Goal: Use online tool/utility: Utilize a website feature to perform a specific function

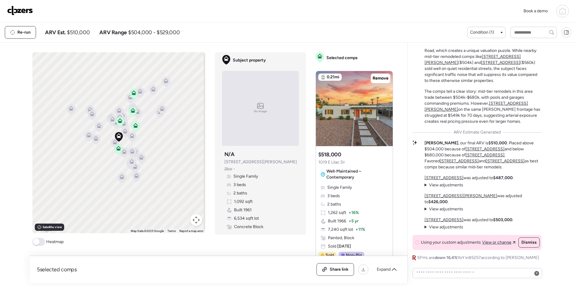
click at [5, 0] on div "Book a demo" at bounding box center [288, 11] width 576 height 23
click at [7, 6] on img at bounding box center [20, 11] width 26 height 10
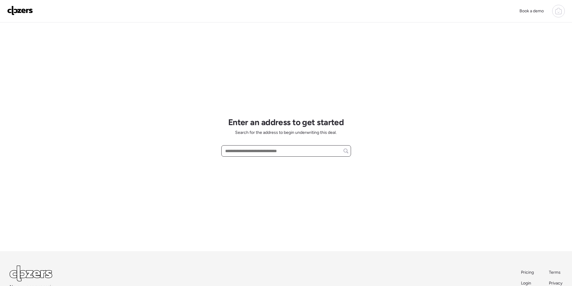
click at [295, 150] on input "text" at bounding box center [286, 151] width 124 height 8
paste input "**********"
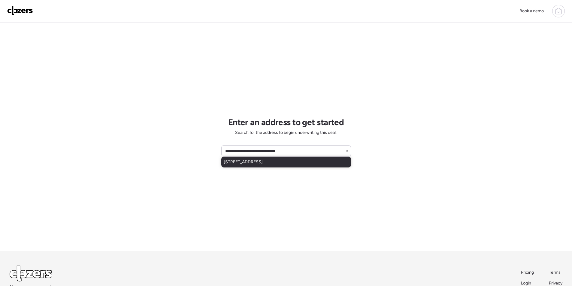
click at [262, 159] on div "[STREET_ADDRESS]" at bounding box center [286, 162] width 130 height 11
type input "**********"
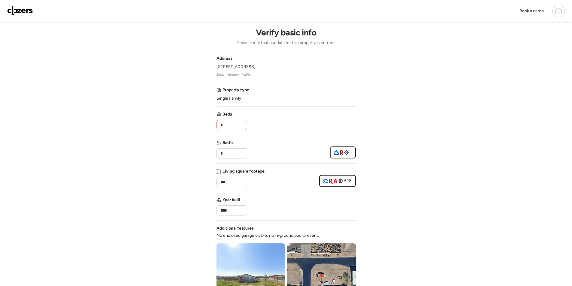
click at [229, 122] on input "*" at bounding box center [231, 125] width 25 height 8
type input "*"
click at [269, 126] on div "Beds *" at bounding box center [285, 120] width 139 height 19
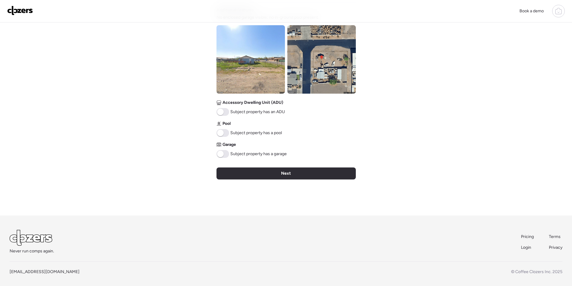
scroll to position [219, 0]
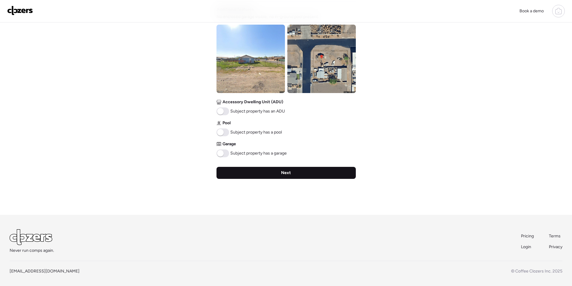
click at [276, 175] on div "Next" at bounding box center [285, 173] width 139 height 12
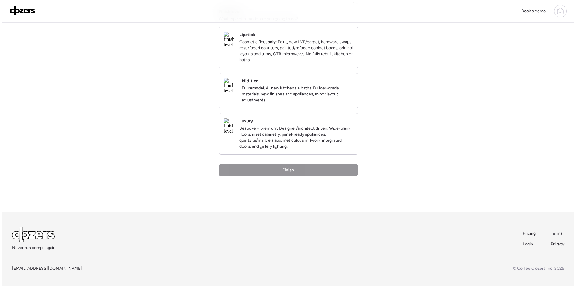
scroll to position [0, 0]
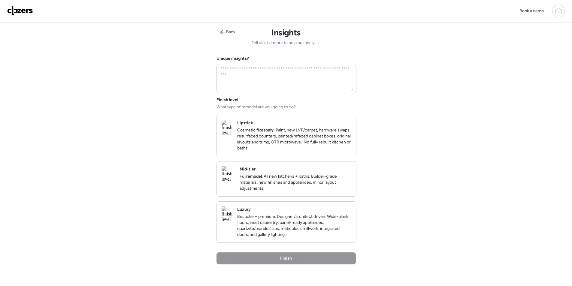
drag, startPoint x: 319, startPoint y: 180, endPoint x: 332, endPoint y: 192, distance: 17.0
click at [319, 180] on p "Full remodel . All new kitchens + baths. Builder-grade materials, new finishes …" at bounding box center [295, 182] width 112 height 18
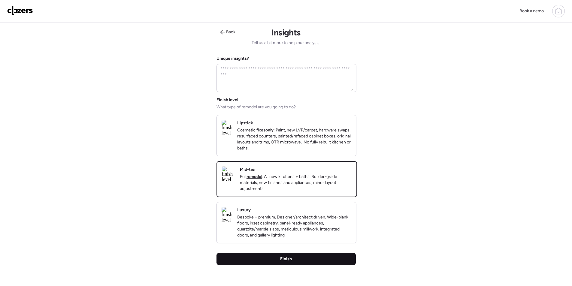
click at [329, 263] on div "Finish" at bounding box center [285, 259] width 139 height 12
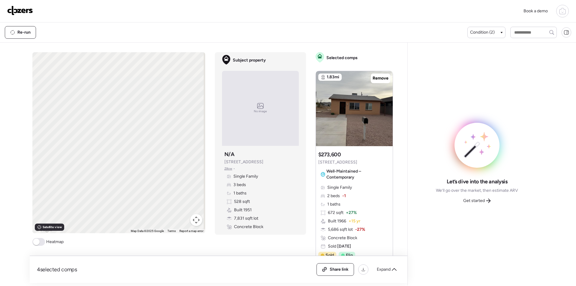
click at [264, 92] on div "To activate drag with keyboard, press Alt + Enter. Once in keyboard drag state,…" at bounding box center [214, 167] width 365 height 231
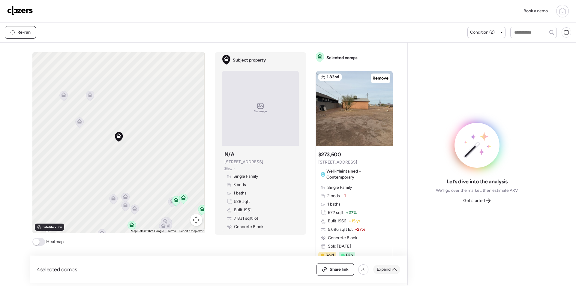
click at [379, 267] on span "Expand" at bounding box center [384, 269] width 14 height 6
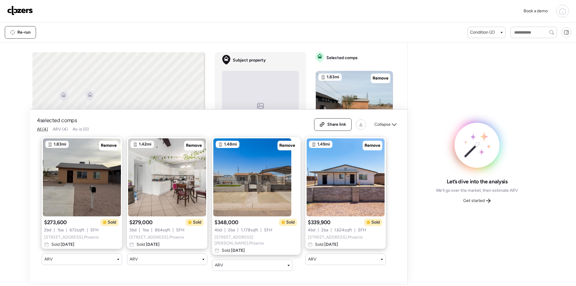
click at [381, 121] on div "Collapse" at bounding box center [385, 125] width 29 height 10
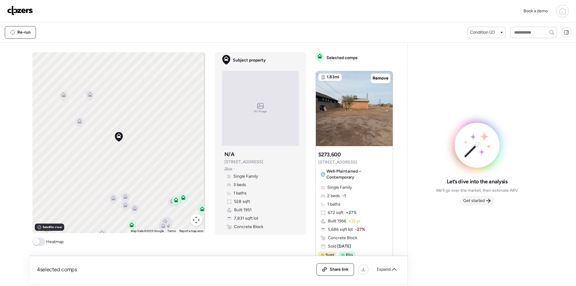
click at [489, 197] on div "Get started" at bounding box center [477, 201] width 35 height 10
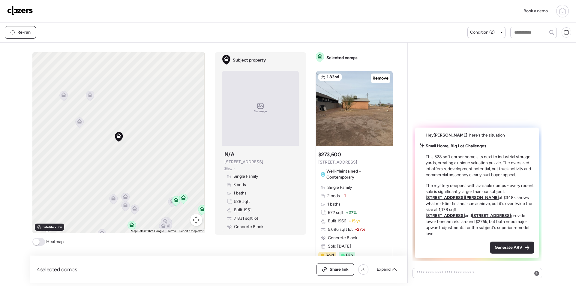
click at [507, 245] on span "Generate ARV" at bounding box center [509, 248] width 28 height 6
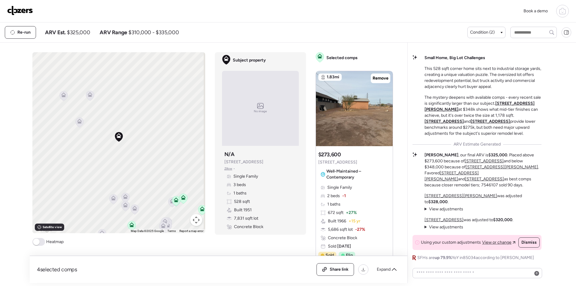
click at [83, 35] on span "$325,000" at bounding box center [78, 32] width 23 height 7
copy span "325,000"
click at [20, 8] on img at bounding box center [20, 11] width 26 height 10
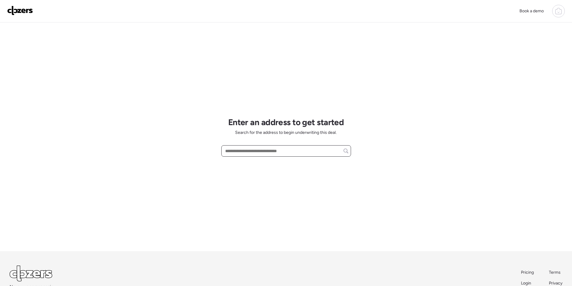
click at [250, 153] on input "text" at bounding box center [286, 151] width 124 height 8
paste input "**********"
click at [262, 165] on div "3349 W Cambridge Ave, Phoenix, AZ, 85009" at bounding box center [286, 162] width 130 height 11
type input "**********"
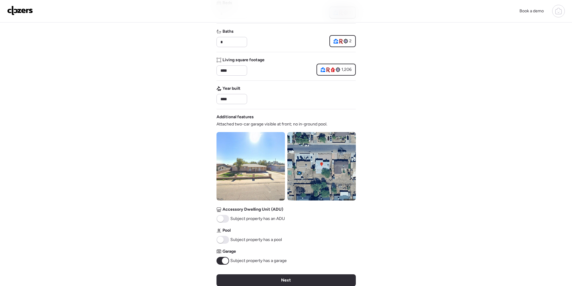
scroll to position [212, 0]
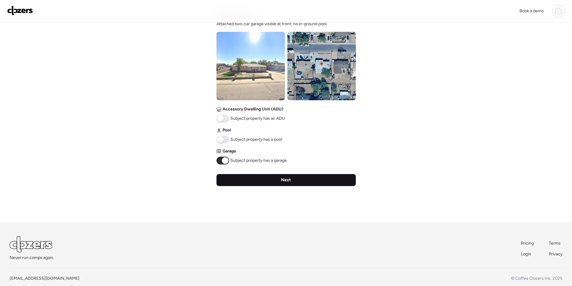
click at [299, 179] on div "Next" at bounding box center [285, 180] width 139 height 12
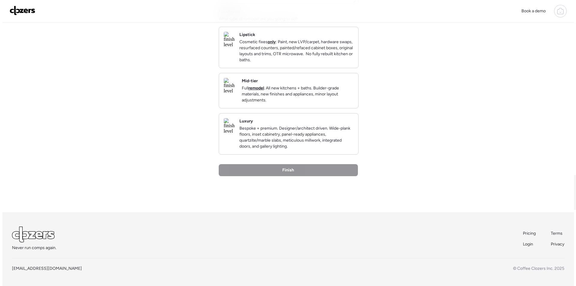
scroll to position [0, 0]
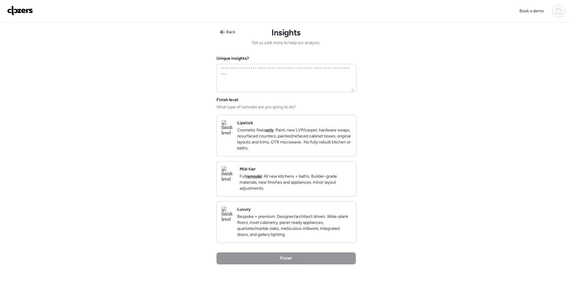
click at [345, 191] on p "Full remodel . All new kitchens + baths. Builder-grade materials, new finishes …" at bounding box center [295, 182] width 112 height 18
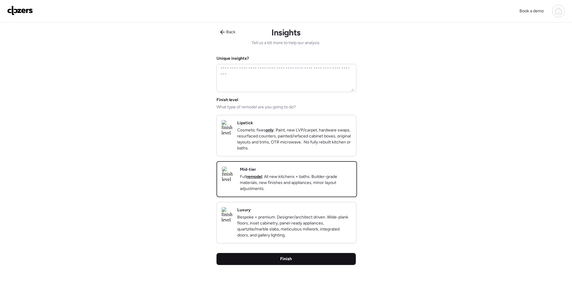
click at [308, 262] on div "Finish" at bounding box center [285, 259] width 139 height 12
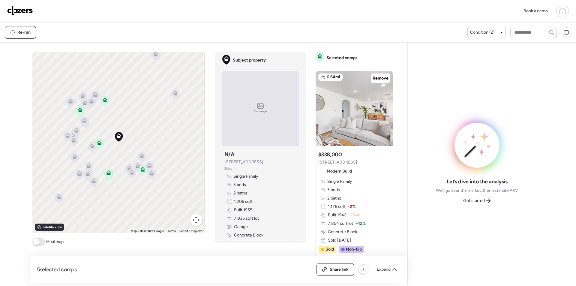
click at [385, 275] on div "Share link Expand" at bounding box center [359, 269] width 84 height 13
click at [381, 272] on span "Expand" at bounding box center [384, 269] width 14 height 6
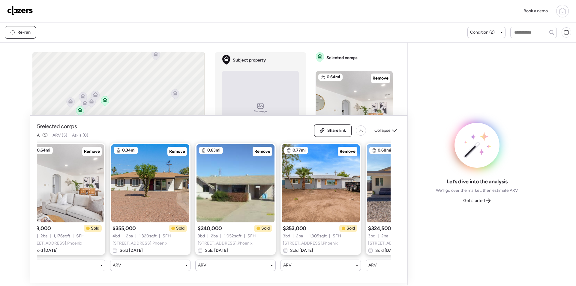
scroll to position [0, 77]
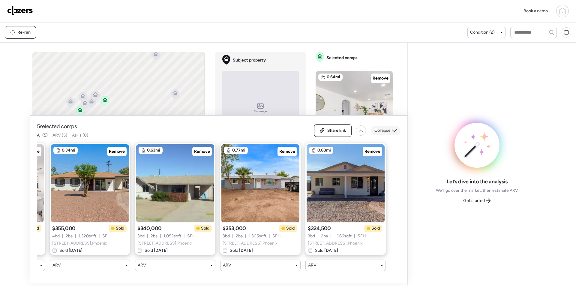
click at [385, 128] on span "Collapse" at bounding box center [382, 131] width 16 height 6
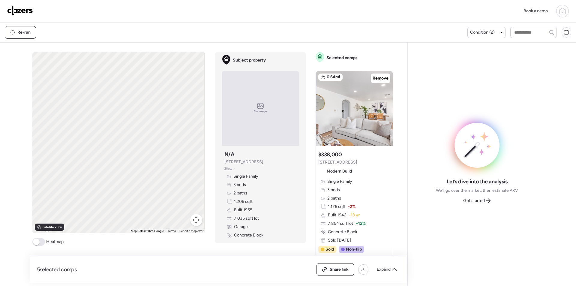
click at [475, 199] on span "Get started" at bounding box center [474, 201] width 22 height 6
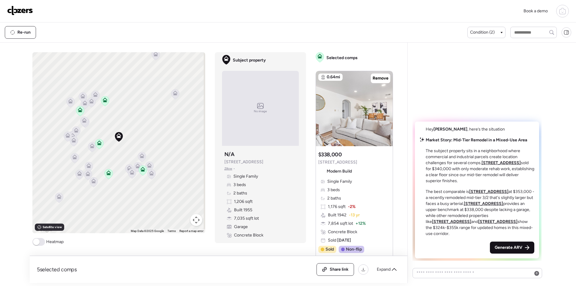
click at [510, 246] on span "Generate ARV" at bounding box center [509, 248] width 28 height 6
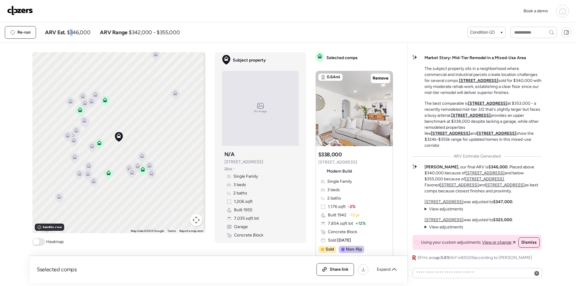
click at [71, 32] on span "$346,000" at bounding box center [78, 32] width 23 height 7
click at [72, 32] on span "$346,000" at bounding box center [78, 32] width 23 height 7
click at [86, 30] on span "$346,000" at bounding box center [78, 32] width 23 height 7
copy span "346,000"
